Goal: Information Seeking & Learning: Check status

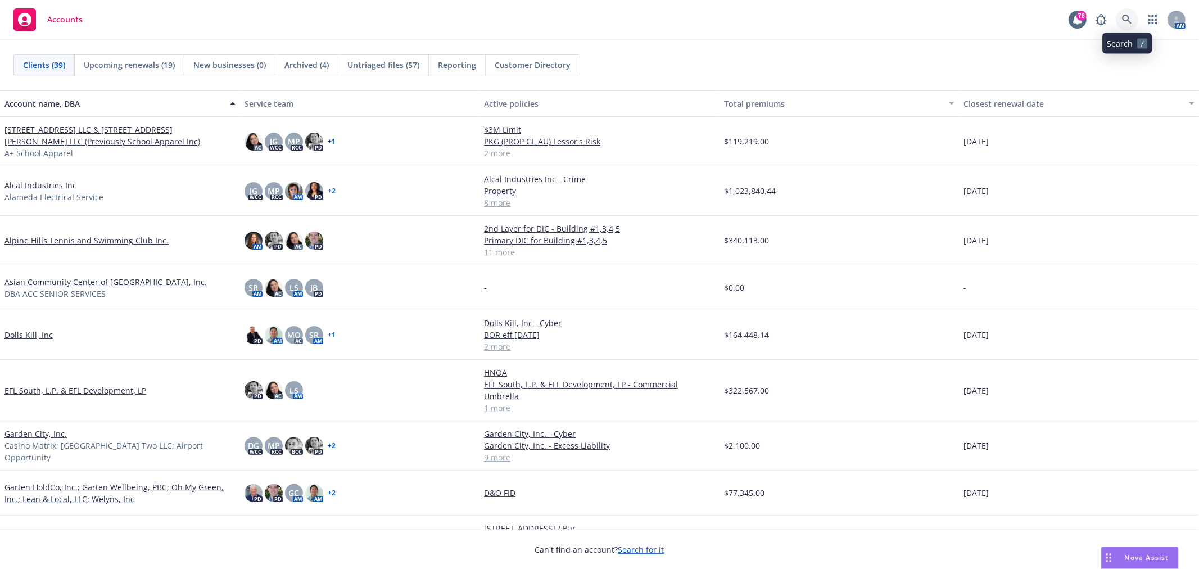
click at [1126, 25] on link at bounding box center [1127, 19] width 22 height 22
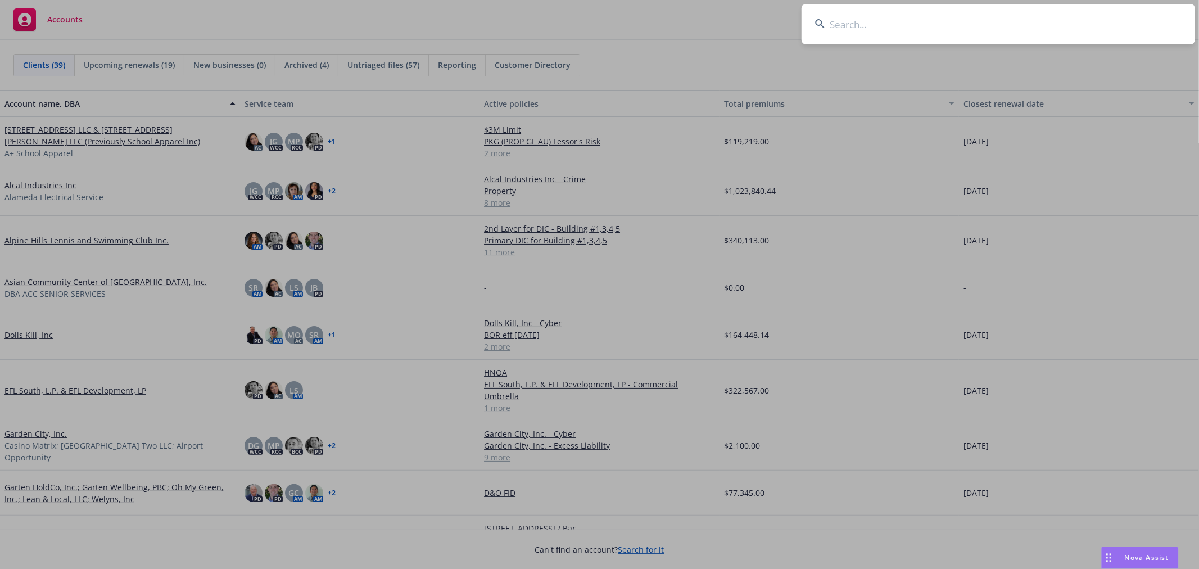
click at [967, 42] on input at bounding box center [999, 24] width 394 height 40
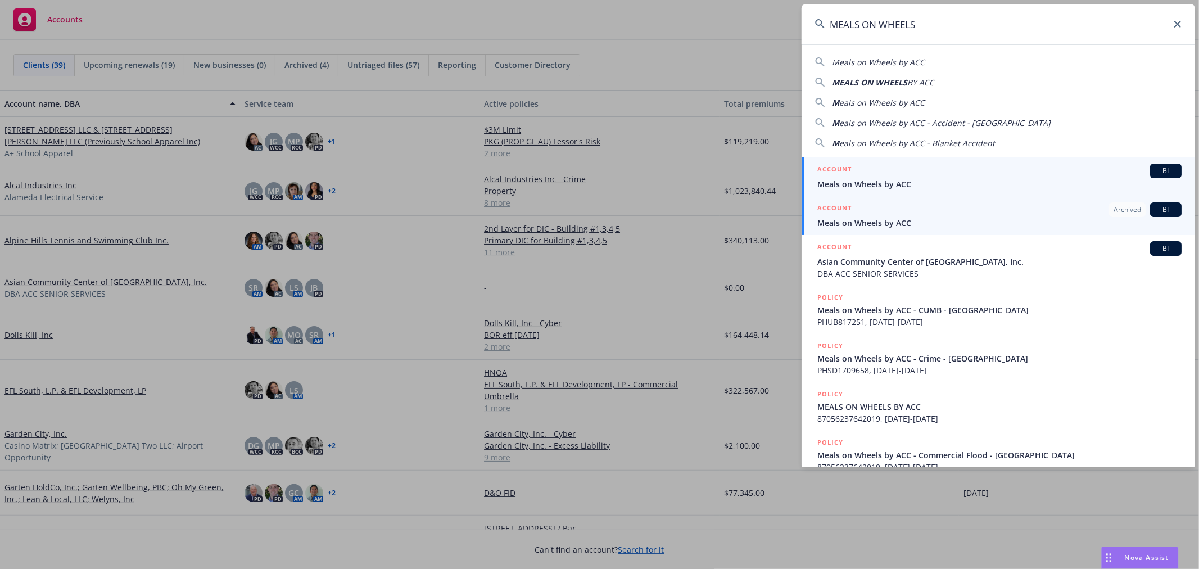
type input "MEALS ON WHEELS"
click at [907, 182] on span "Meals on Wheels by ACC" at bounding box center [1000, 184] width 364 height 12
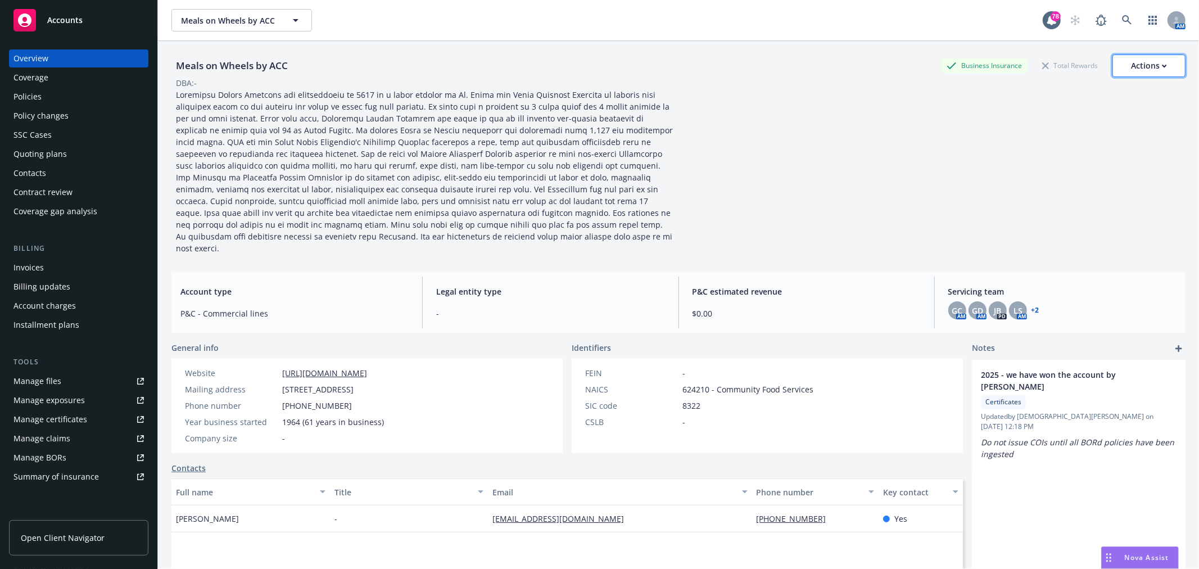
click at [1160, 69] on button "Actions" at bounding box center [1149, 66] width 73 height 22
click at [63, 26] on div "Accounts" at bounding box center [78, 20] width 130 height 22
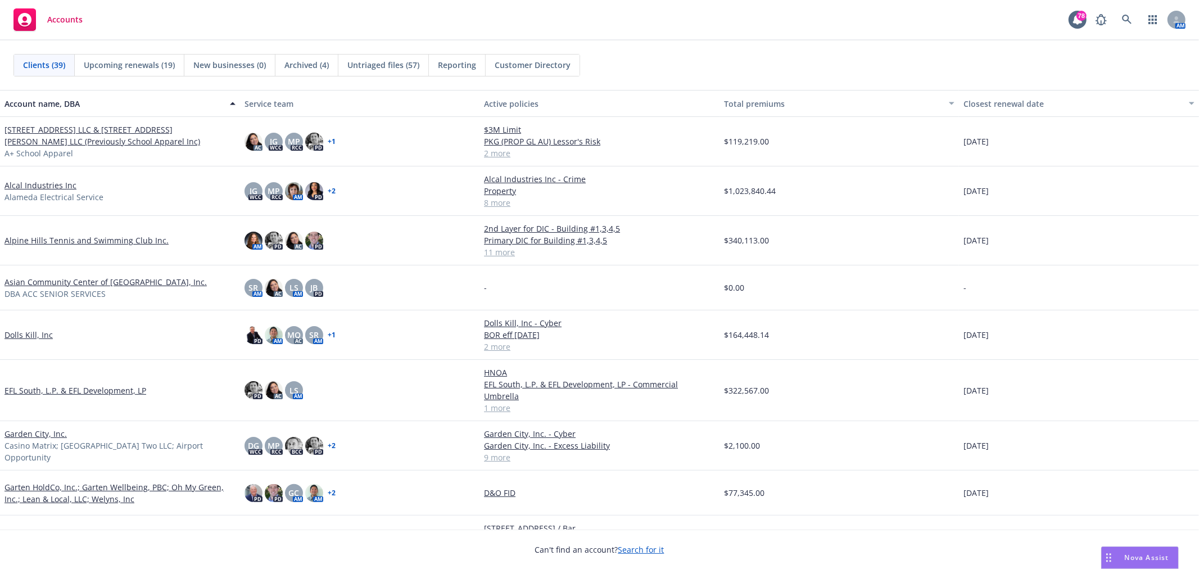
click at [1139, 20] on div "AM" at bounding box center [1138, 19] width 96 height 22
click at [1128, 19] on icon at bounding box center [1127, 20] width 10 height 10
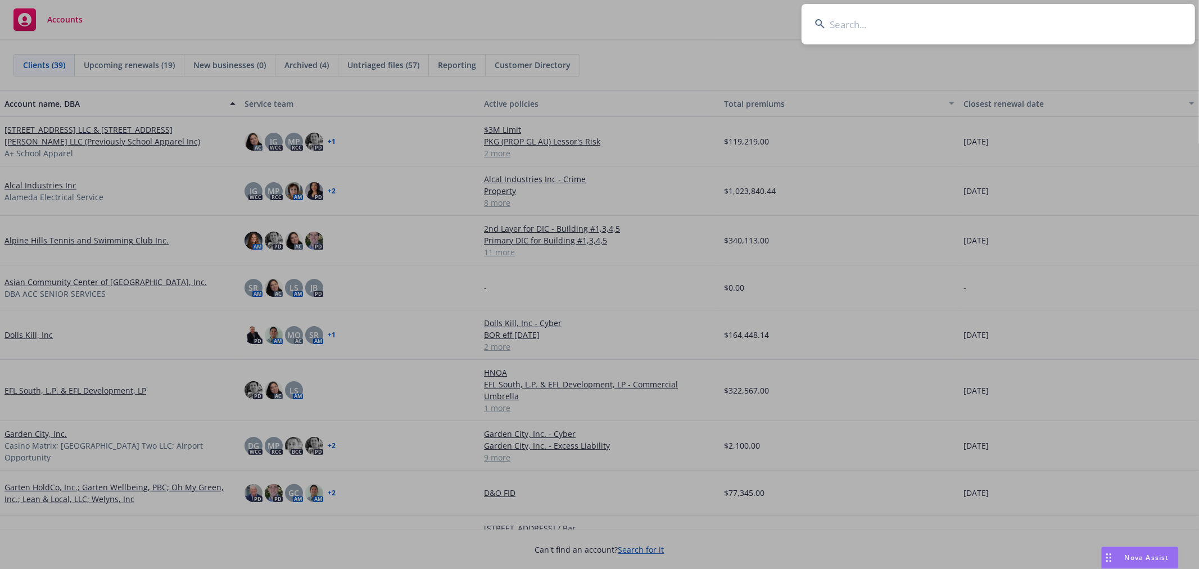
click at [915, 22] on input at bounding box center [999, 24] width 394 height 40
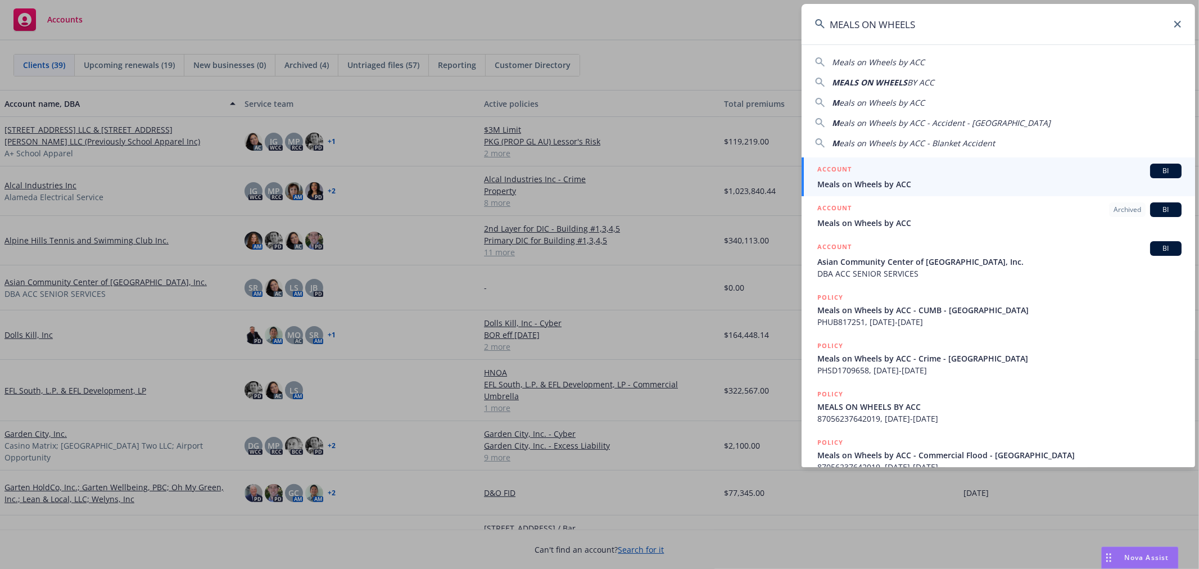
type input "MEALS ON WHEELS"
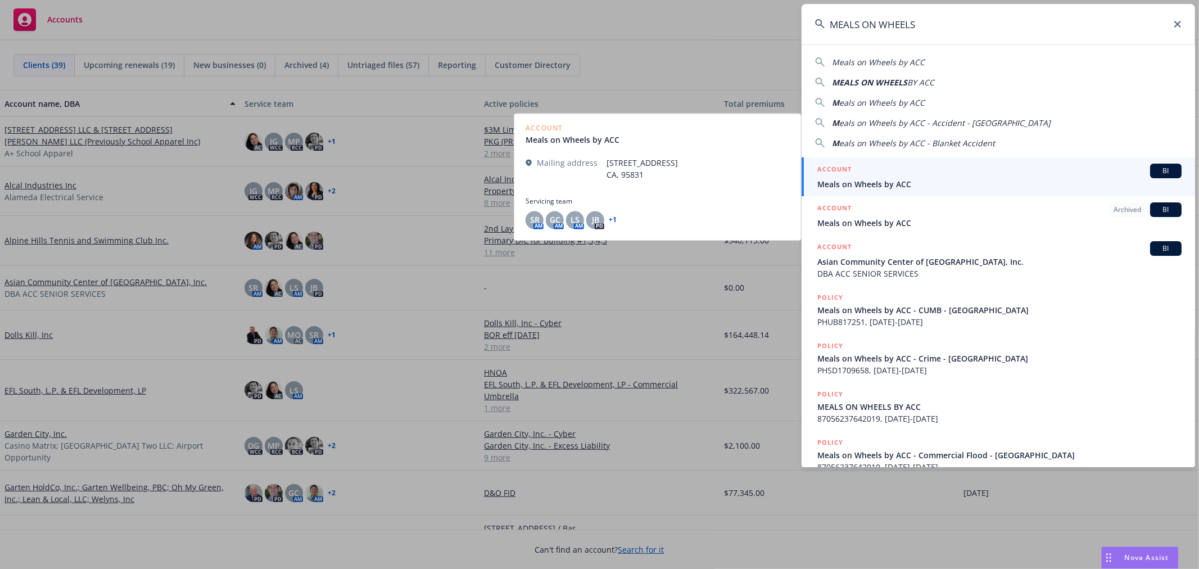
click at [879, 188] on span "Meals on Wheels by ACC" at bounding box center [1000, 184] width 364 height 12
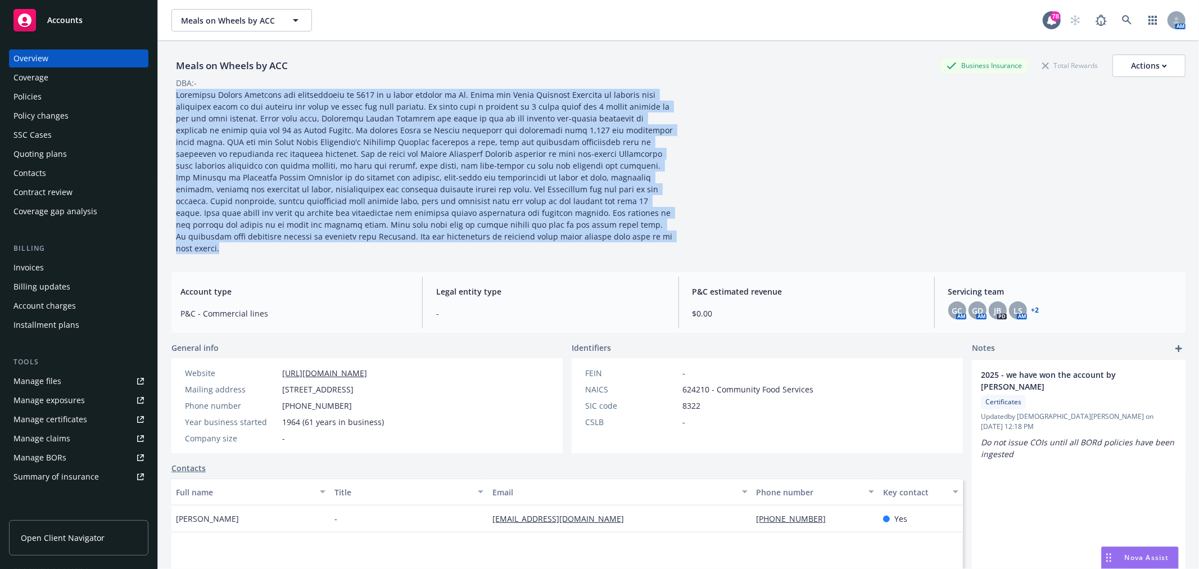
drag, startPoint x: 176, startPoint y: 92, endPoint x: 511, endPoint y: 242, distance: 366.7
click at [511, 242] on div "Meals on Wheels by ACC Business Insurance Total Rewards Actions DBA: -" at bounding box center [678, 152] width 1014 height 222
copy span "Christian Senior Services was incorporated in 1977 as a joint venture of St. Jo…"
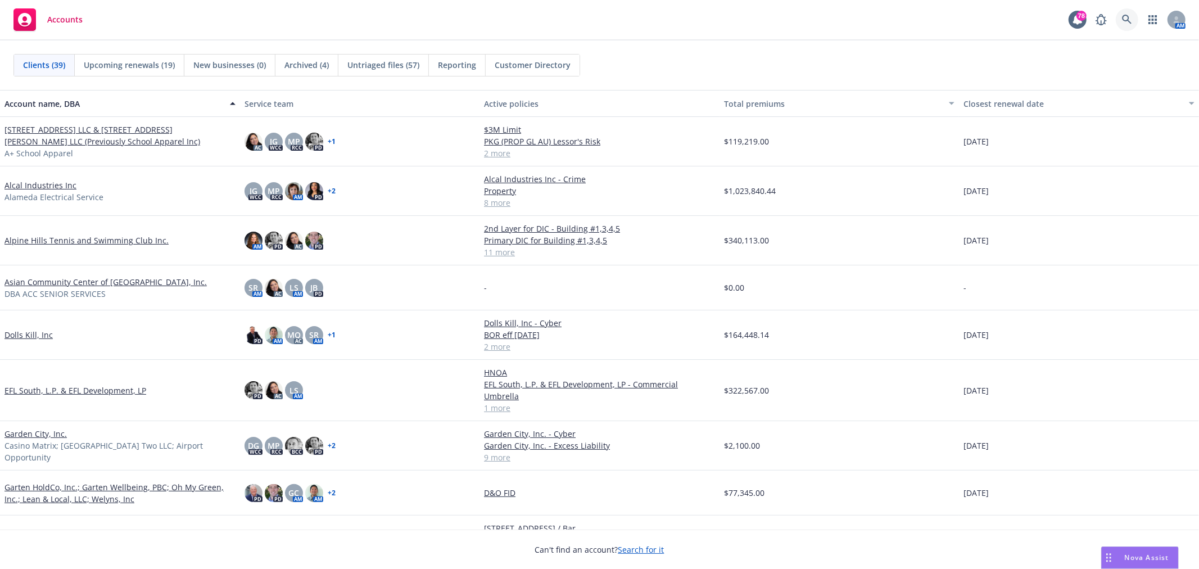
click at [1130, 21] on icon at bounding box center [1127, 20] width 10 height 10
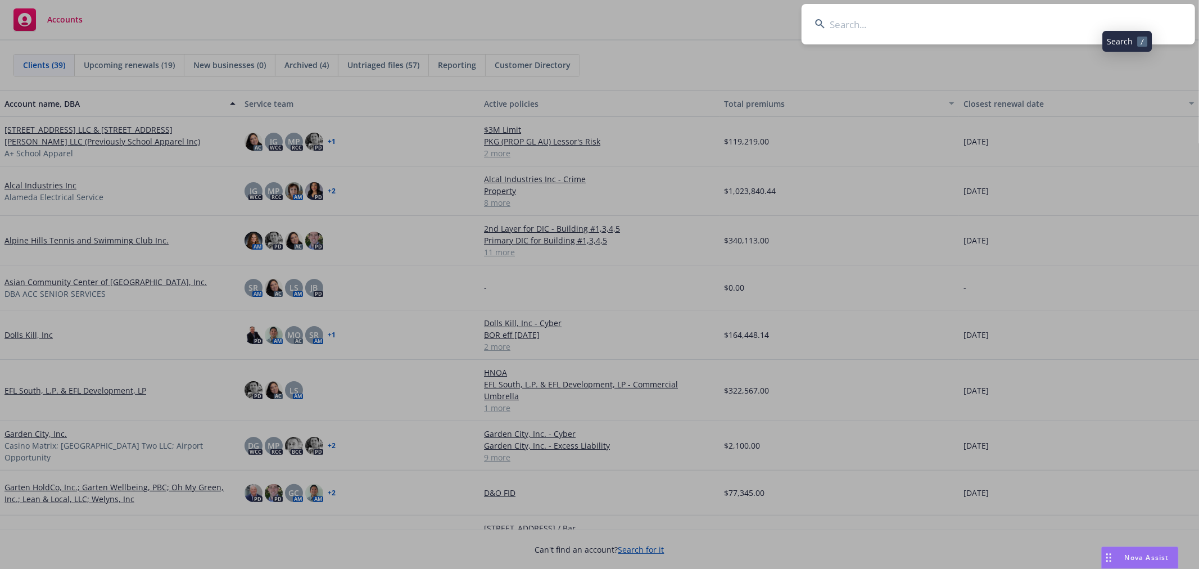
click at [919, 34] on input at bounding box center [999, 24] width 394 height 40
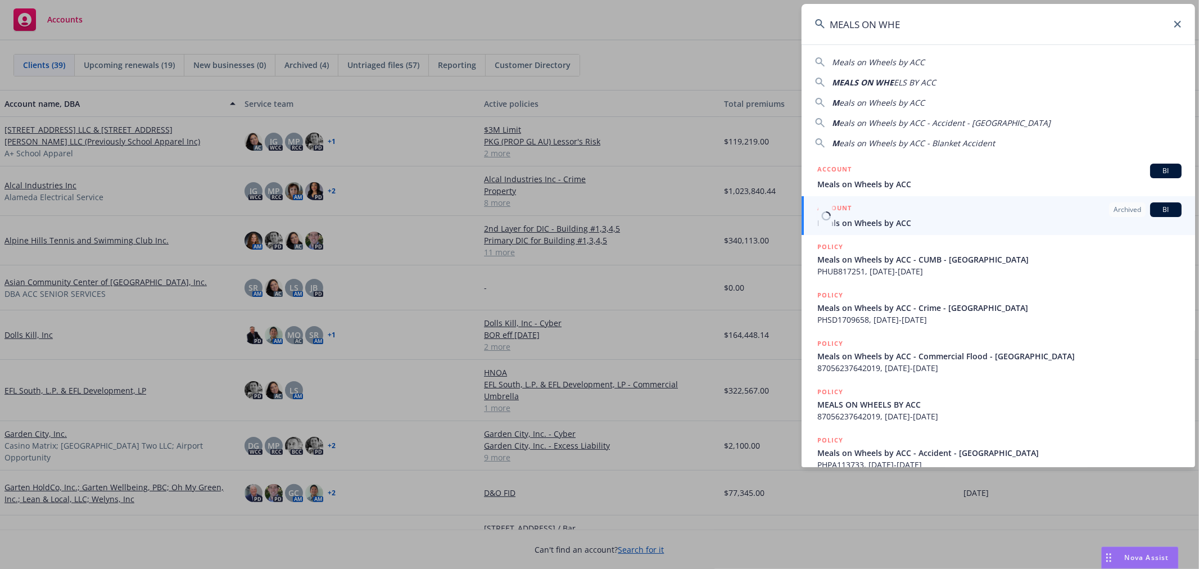
type input "MEALS ON WHE"
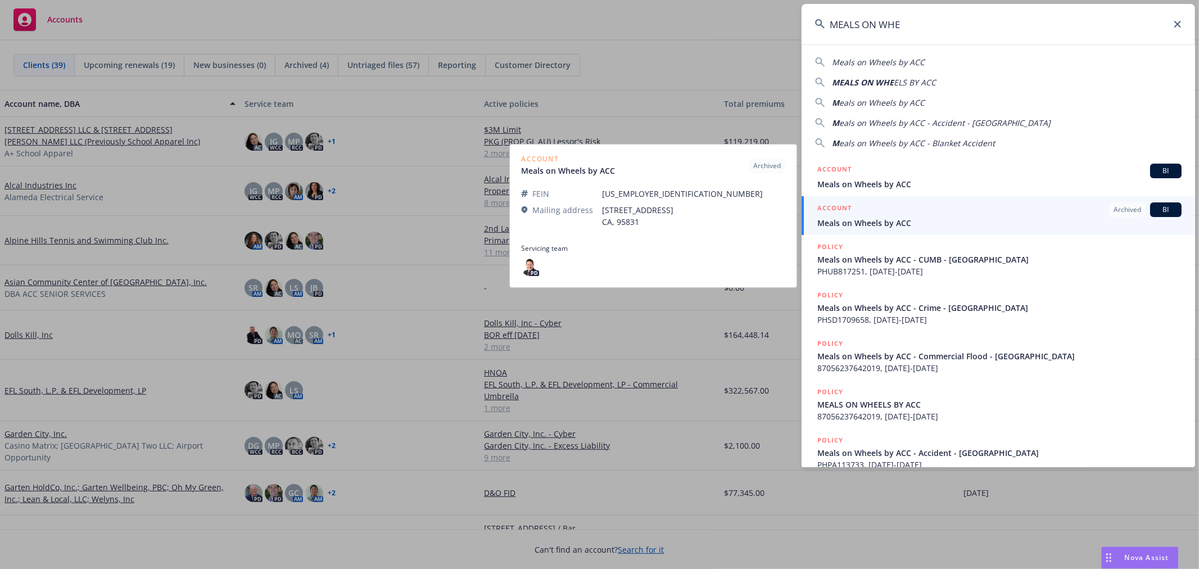
click at [956, 212] on div "ACCOUNT Archived BI" at bounding box center [1000, 209] width 364 height 15
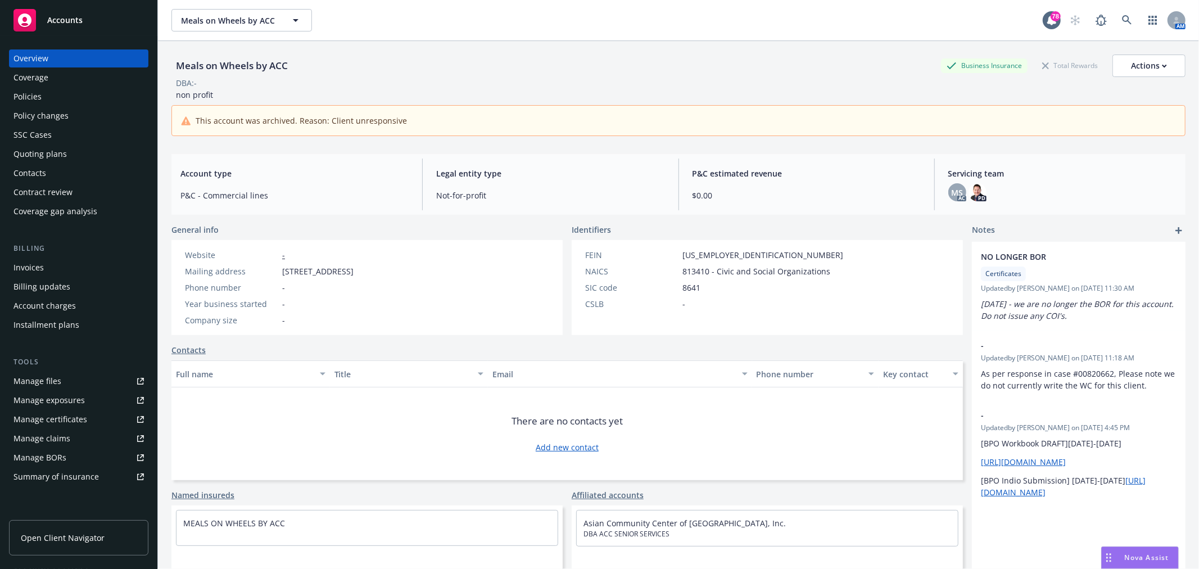
click at [62, 92] on div "Policies" at bounding box center [78, 97] width 130 height 18
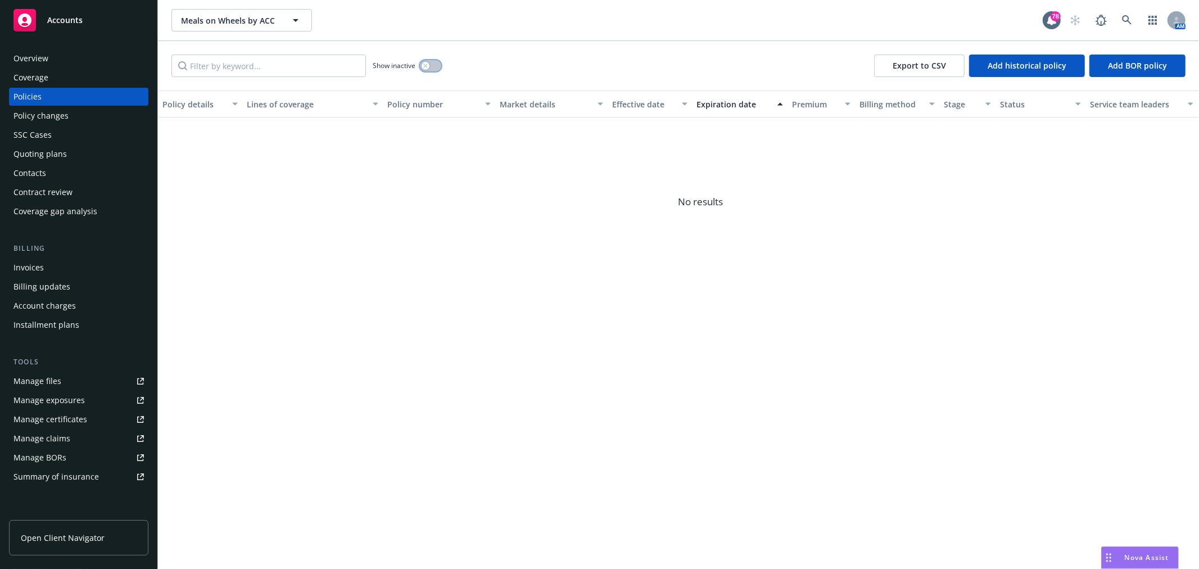
click at [430, 69] on button "button" at bounding box center [430, 65] width 21 height 11
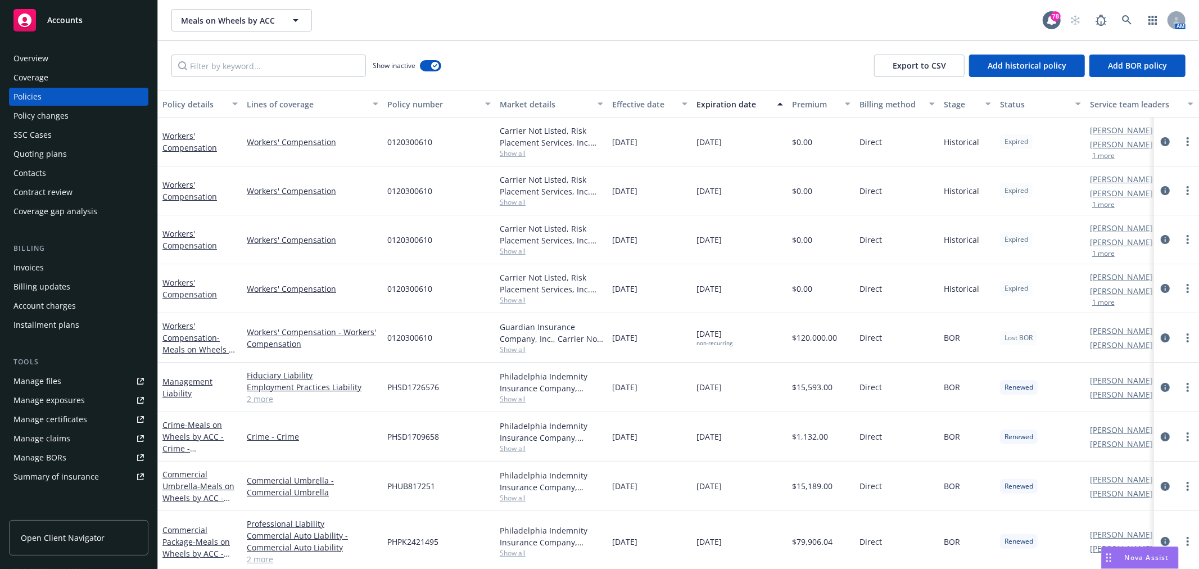
click at [43, 65] on div "Overview" at bounding box center [30, 58] width 35 height 18
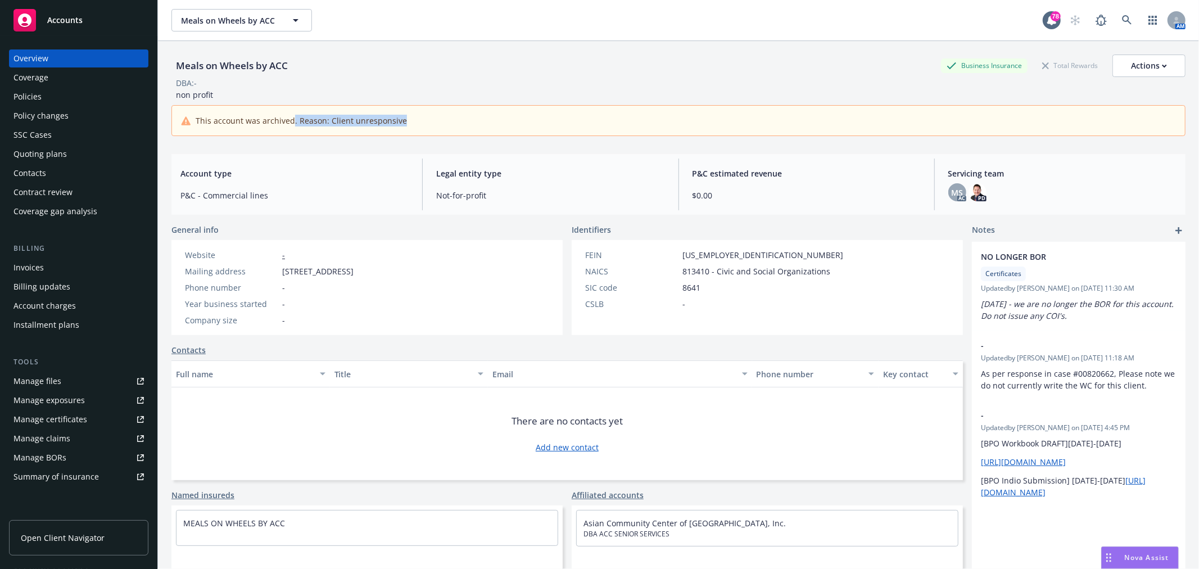
drag, startPoint x: 289, startPoint y: 121, endPoint x: 407, endPoint y: 121, distance: 118.1
click at [407, 121] on div "This account was archived. Reason: Client unresponsive" at bounding box center [678, 121] width 995 height 12
click at [427, 121] on div "This account was archived. Reason: Client unresponsive" at bounding box center [678, 121] width 995 height 12
click at [1161, 58] on button "Actions" at bounding box center [1149, 66] width 73 height 22
click at [699, 55] on div "Meals on Wheels by ACC Business Insurance Total Rewards Actions Actions Edit ac…" at bounding box center [678, 66] width 1014 height 22
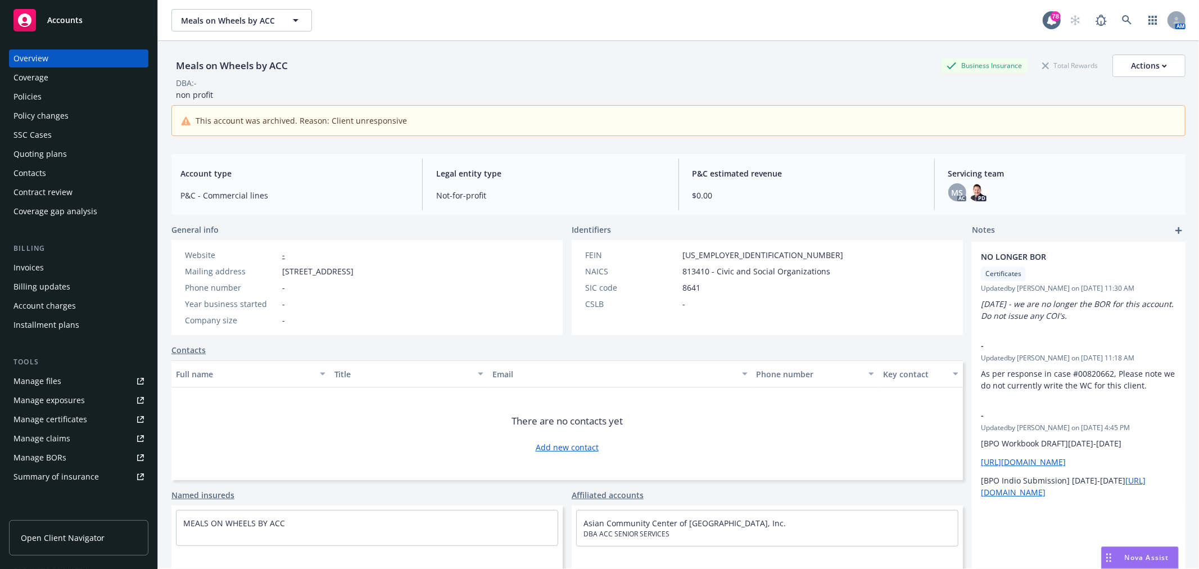
click at [66, 91] on div "Policies" at bounding box center [78, 97] width 130 height 18
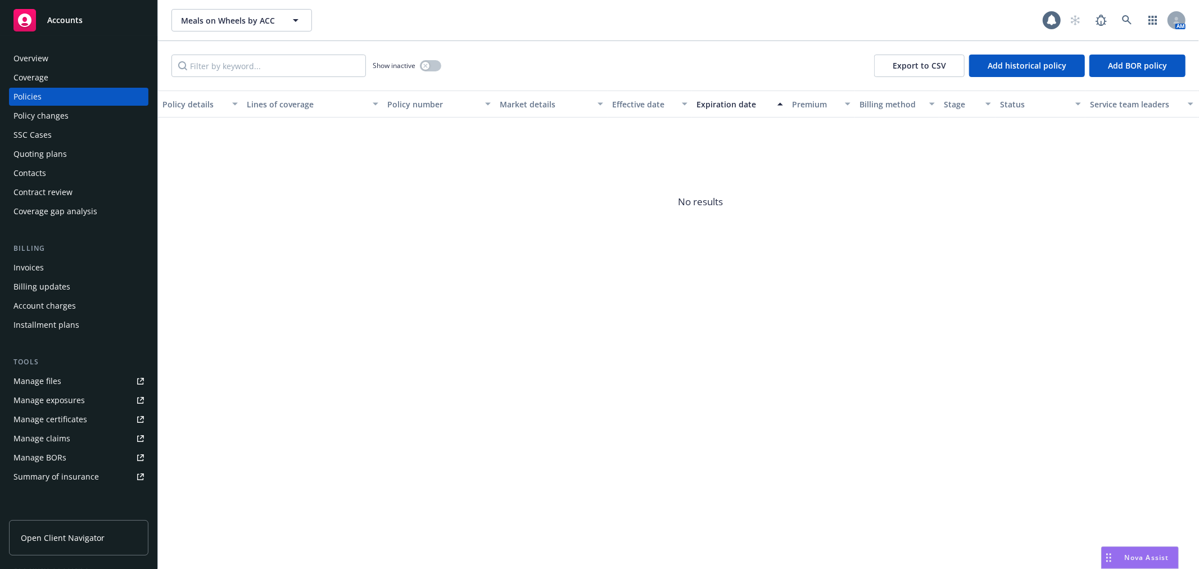
click at [83, 44] on div "Overview Coverage Policies Policy changes SSC Cases Quoting plans Contacts Cont…" at bounding box center [78, 302] width 157 height 533
click at [80, 56] on div "Overview" at bounding box center [78, 58] width 130 height 18
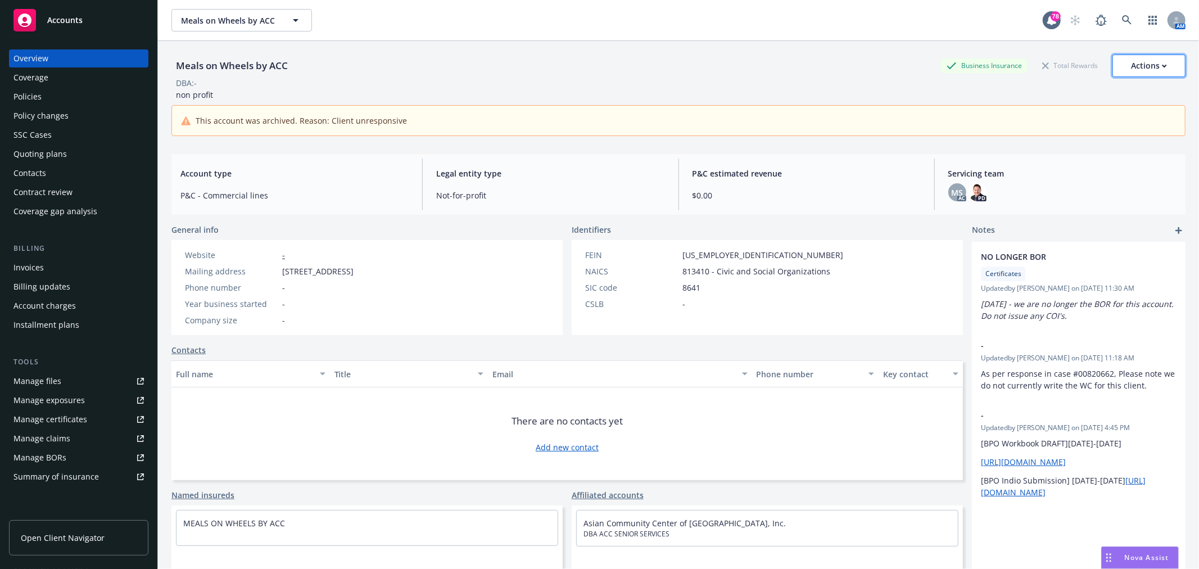
click at [1146, 64] on div "Actions" at bounding box center [1149, 65] width 36 height 21
click at [733, 42] on div "Meals on Wheels by ACC Business Insurance Total Rewards Actions Actions Edit ac…" at bounding box center [678, 93] width 1014 height 104
